Goal: Information Seeking & Learning: Find specific fact

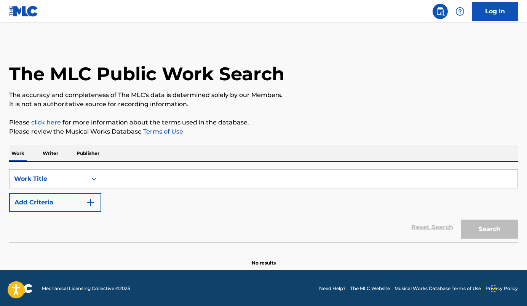
click at [121, 179] on input "Search Form" at bounding box center [309, 179] width 416 height 18
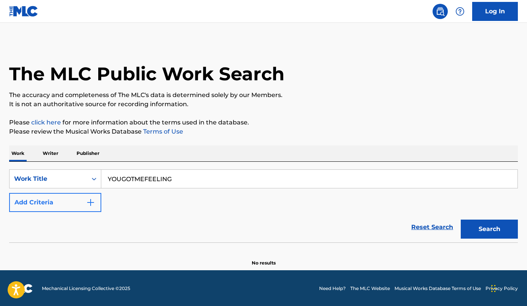
type input "YOUGOTMEFEELING"
click at [80, 201] on button "Add Criteria" at bounding box center [55, 202] width 92 height 19
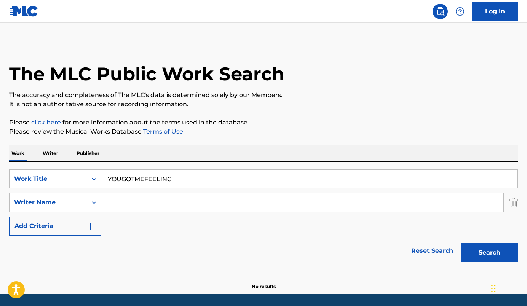
click at [206, 212] on div "Search Form" at bounding box center [302, 202] width 402 height 19
click at [199, 201] on input "Search Form" at bounding box center [302, 202] width 402 height 18
type input "[PERSON_NAME]"
click at [461, 243] on button "Search" at bounding box center [489, 252] width 57 height 19
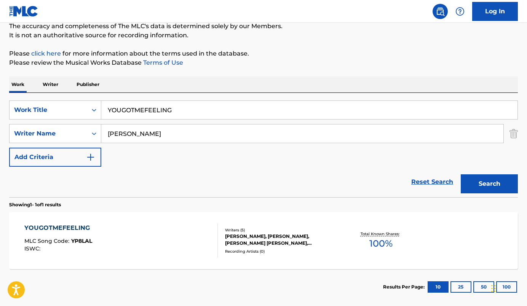
scroll to position [75, 0]
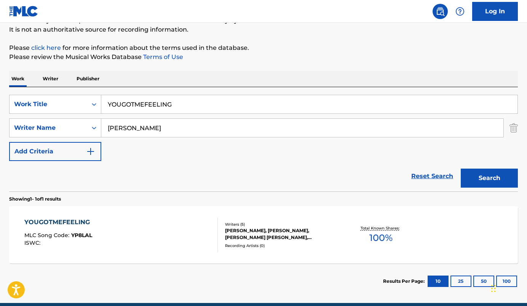
click at [157, 241] on div "YOUGOTMEFEELING MLC Song Code : YP8LAL ISWC :" at bounding box center [120, 235] width 193 height 34
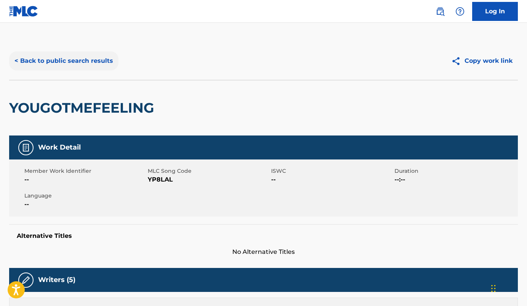
click at [65, 59] on button "< Back to public search results" at bounding box center [63, 60] width 109 height 19
